Goal: Check status: Check status

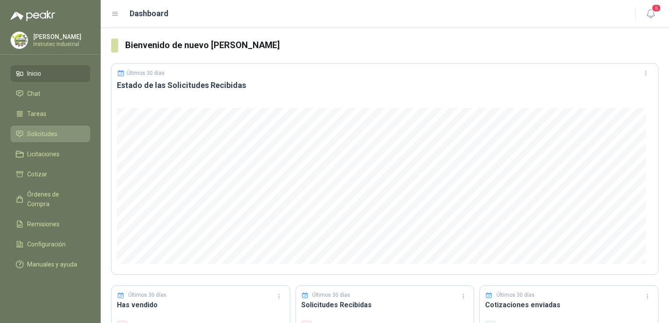
click at [42, 138] on span "Solicitudes" at bounding box center [42, 134] width 30 height 10
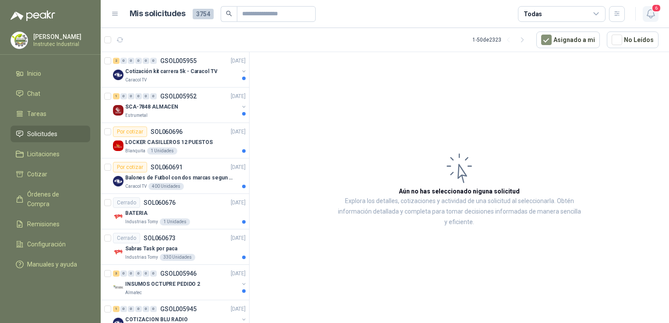
click at [650, 14] on icon "button" at bounding box center [650, 13] width 11 height 11
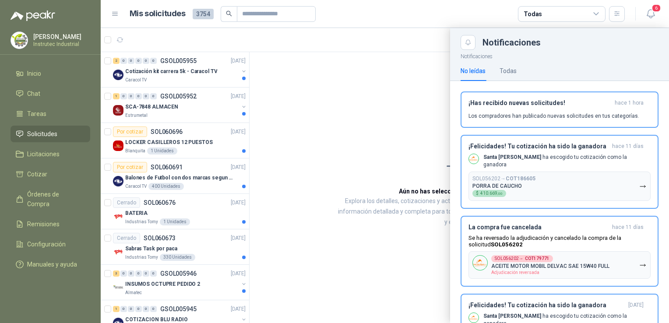
click at [186, 115] on div at bounding box center [385, 175] width 568 height 295
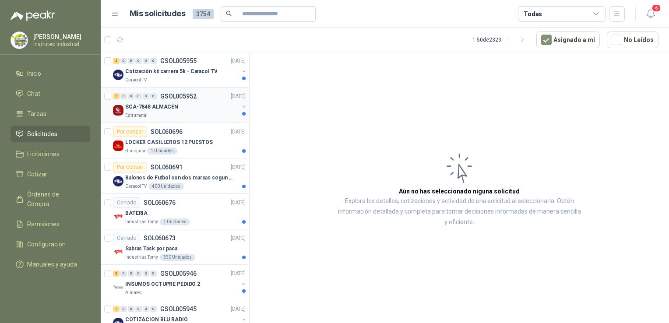
click at [194, 106] on div "SCA-7848 ALMACEN" at bounding box center [181, 107] width 113 height 11
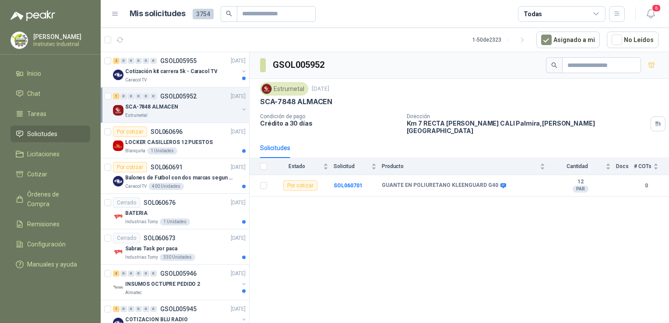
click at [246, 319] on div "2 0 0 0 0 0 GSOL005955 [DATE] Cotización kit carrera 5k - Caracol TV Caracol TV…" at bounding box center [175, 189] width 149 height 274
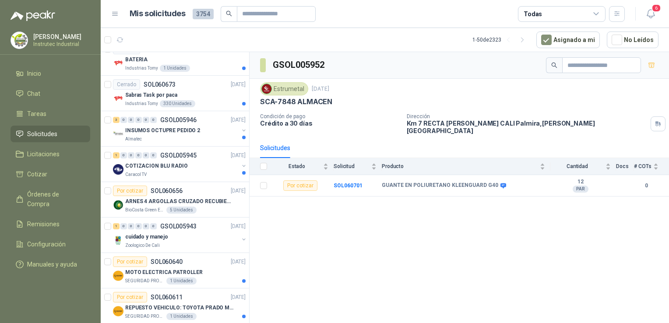
scroll to position [161, 0]
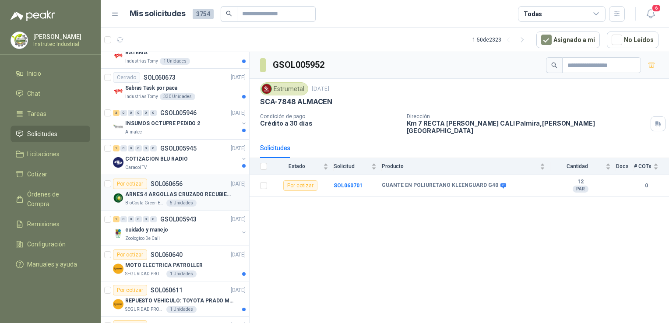
click at [208, 201] on div "BioCosta Green Energy S.A.S 5 Unidades" at bounding box center [185, 203] width 120 height 7
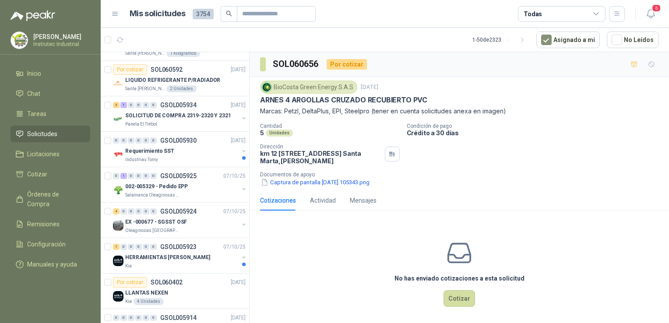
scroll to position [476, 0]
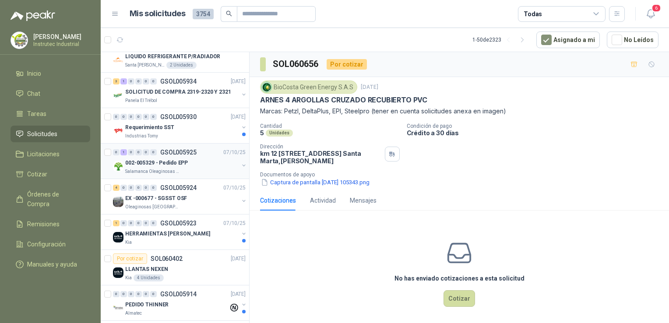
click at [200, 171] on div "Salamanca Oleaginosas SAS" at bounding box center [181, 171] width 113 height 7
